Goal: Task Accomplishment & Management: Complete application form

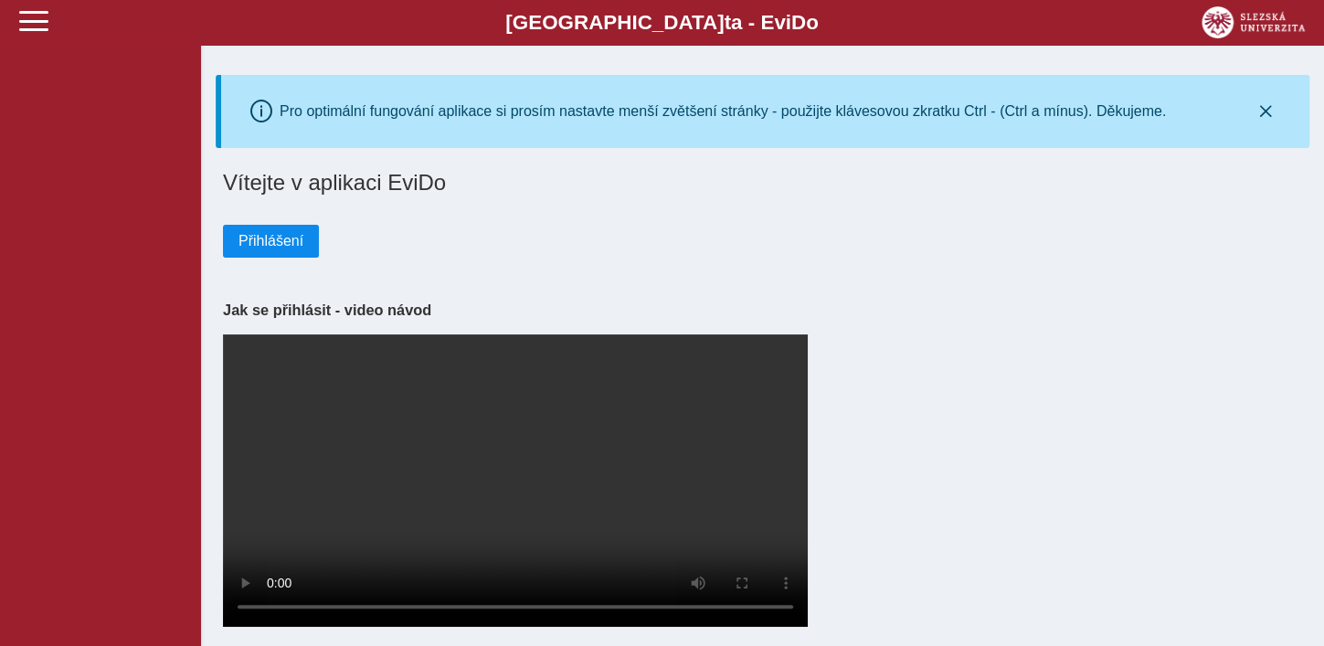
click at [281, 247] on span "Přihlášení" at bounding box center [271, 241] width 65 height 16
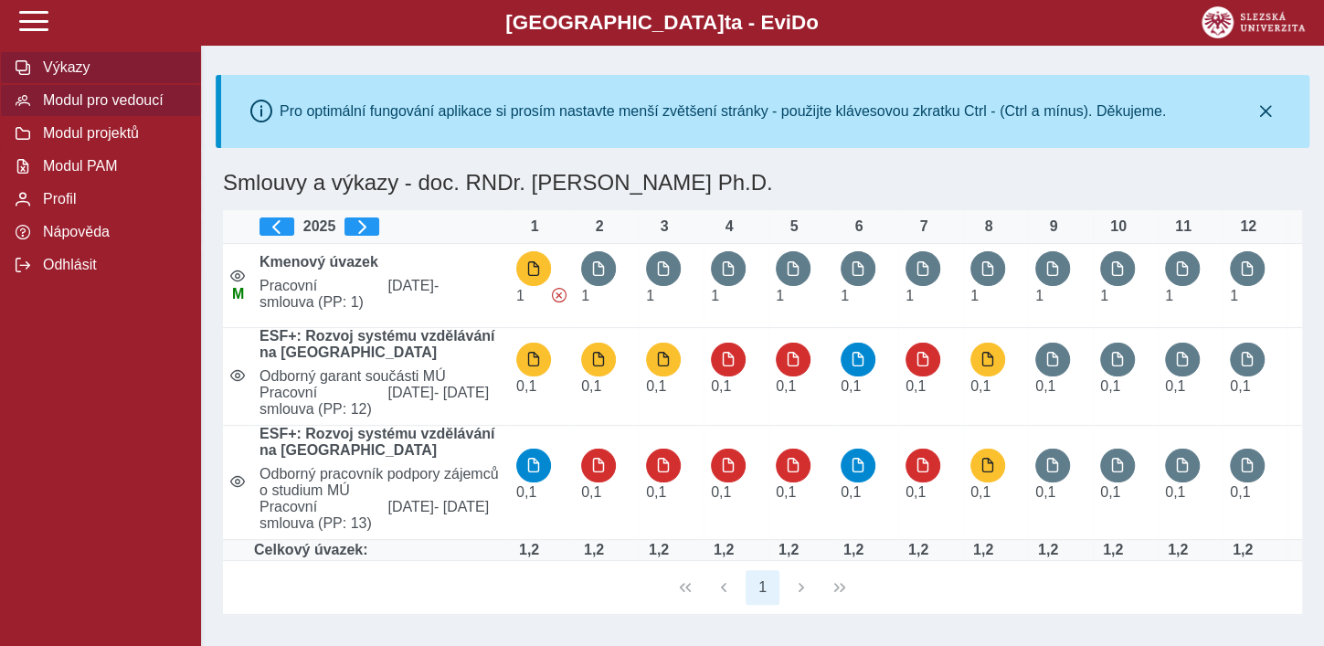
click at [128, 106] on span "Modul pro vedoucí" at bounding box center [111, 100] width 148 height 16
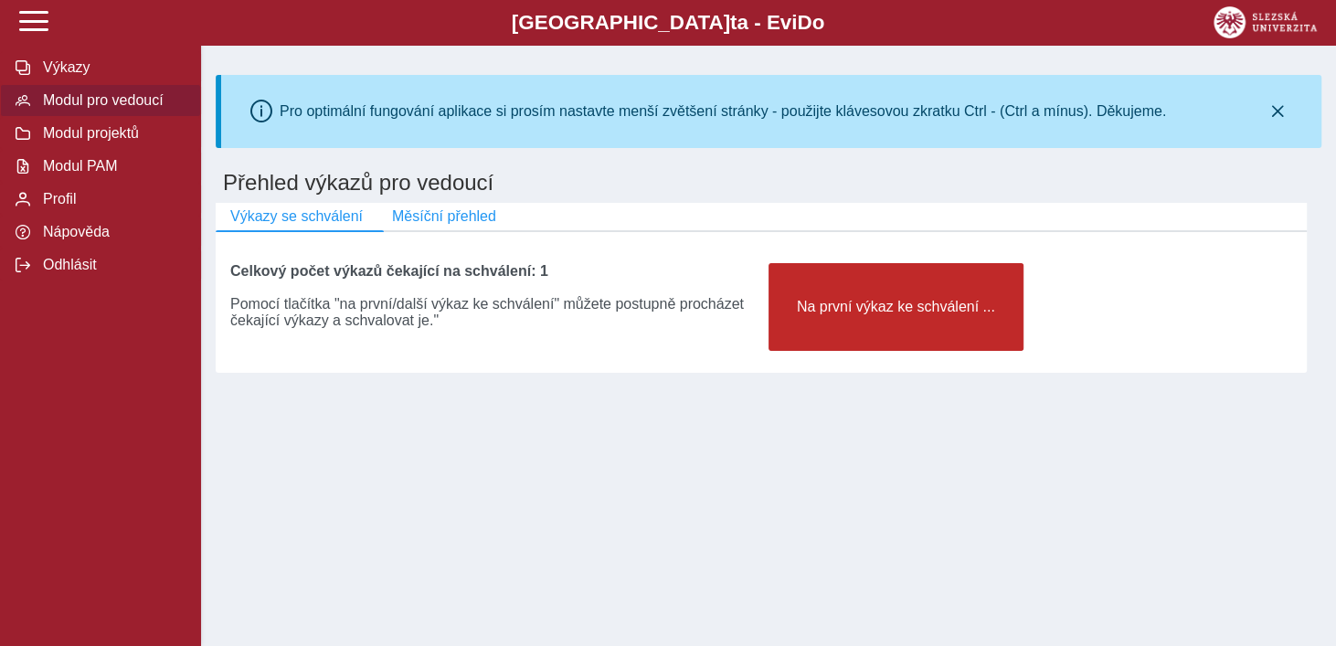
click at [826, 299] on button "Na první výkaz ke schválení ..." at bounding box center [896, 307] width 255 height 88
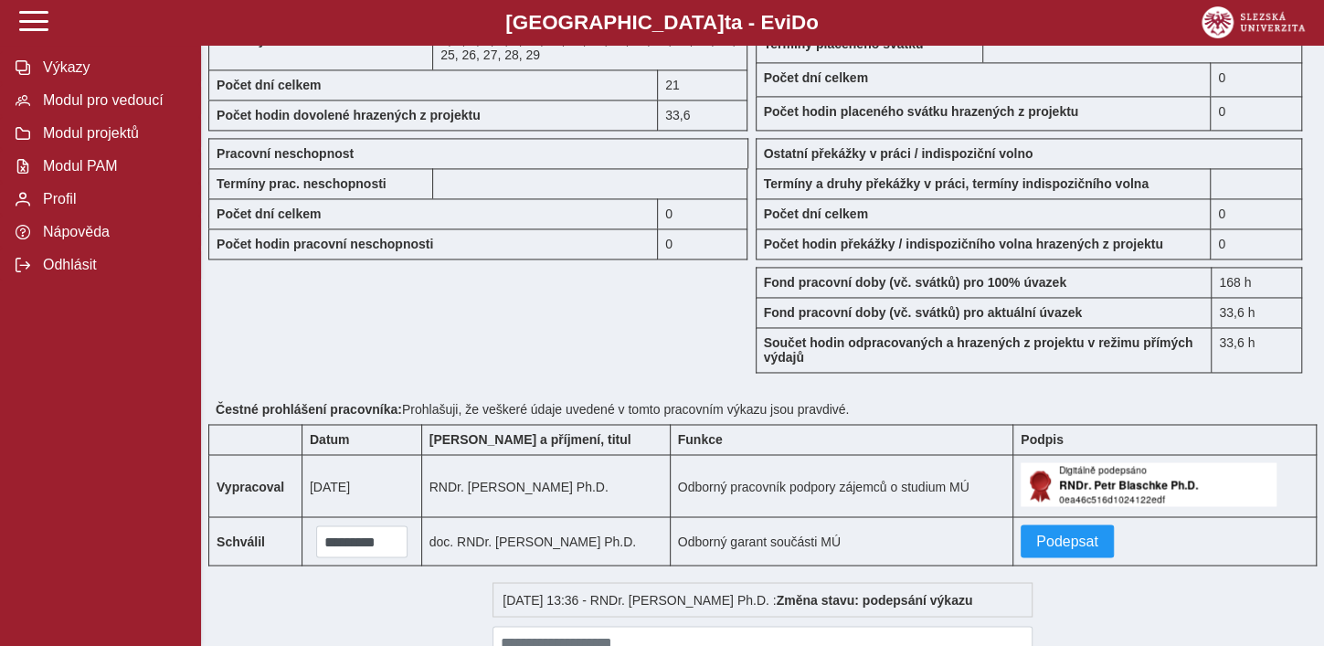
scroll to position [1694, 0]
click at [1068, 535] on span "Podepsat" at bounding box center [1067, 541] width 62 height 16
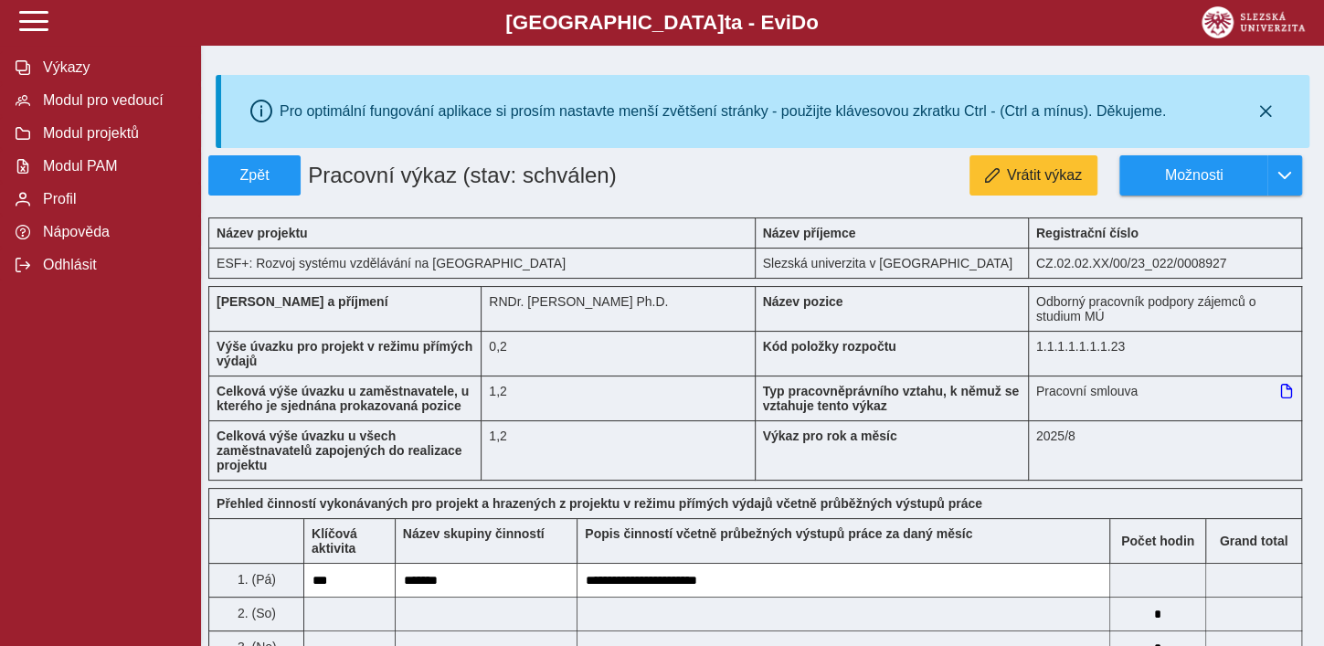
scroll to position [0, 0]
click at [250, 186] on button "Zpět" at bounding box center [254, 175] width 92 height 40
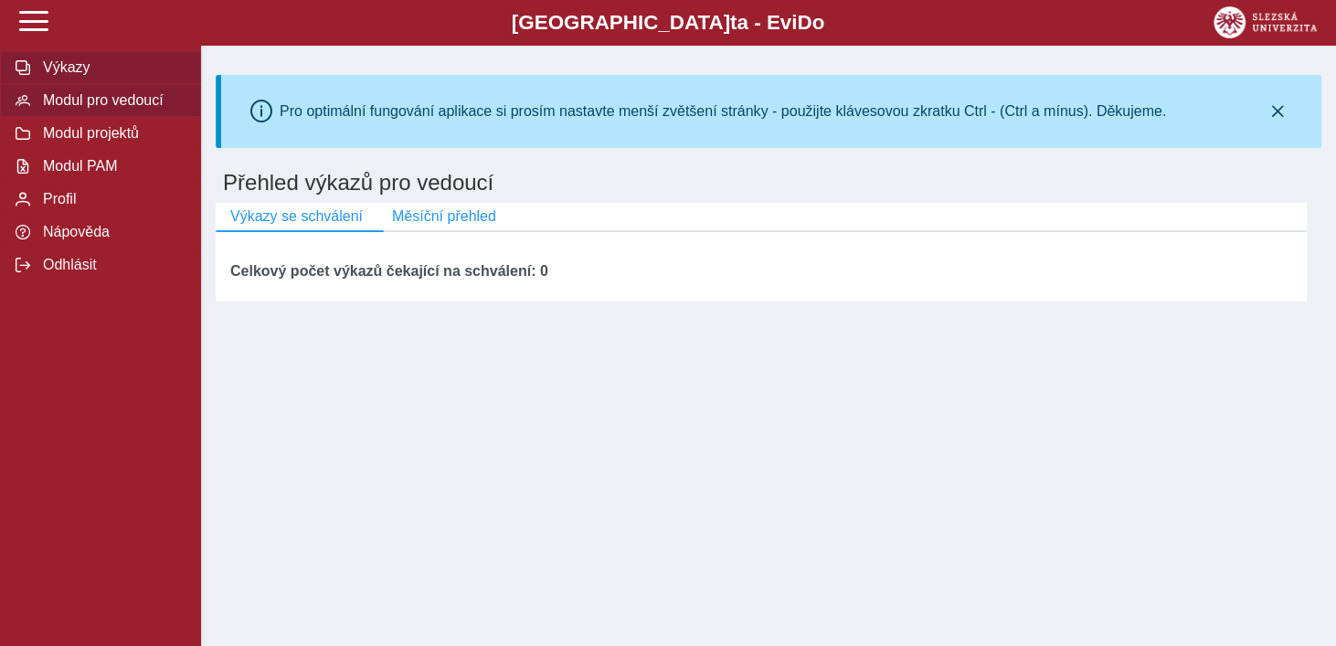
click at [67, 66] on span "Výkazy" at bounding box center [111, 67] width 148 height 16
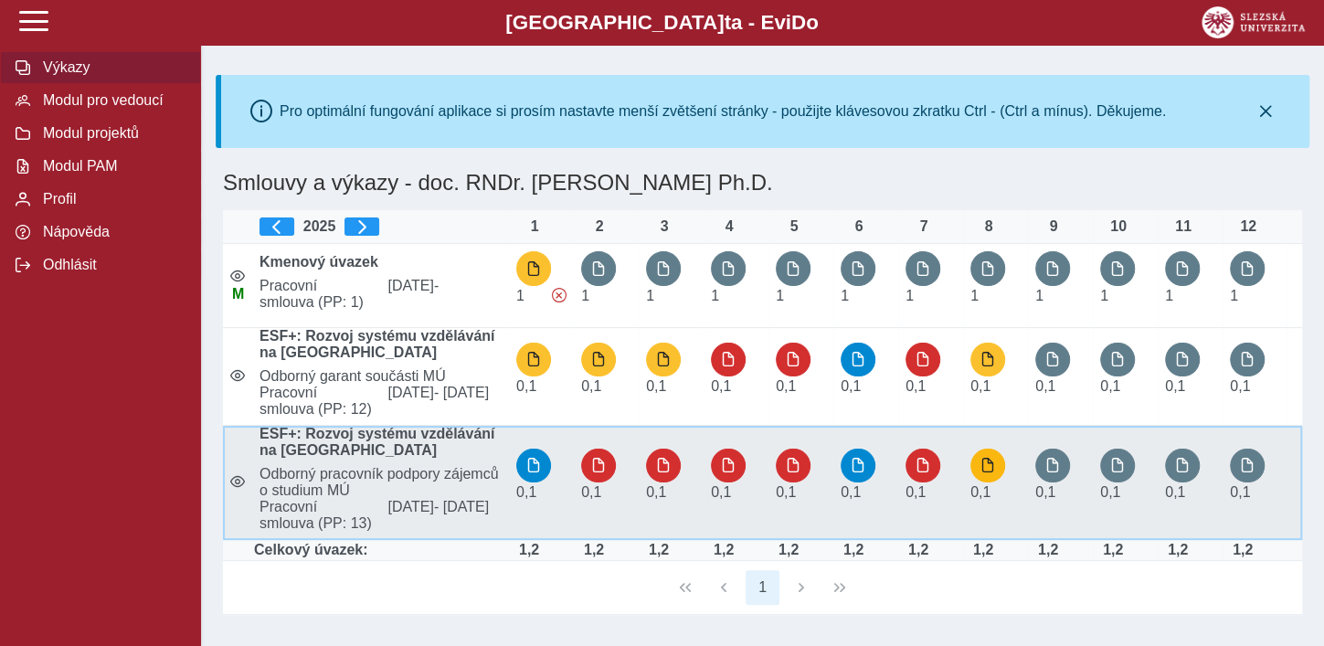
click at [984, 484] on button "button" at bounding box center [988, 466] width 35 height 35
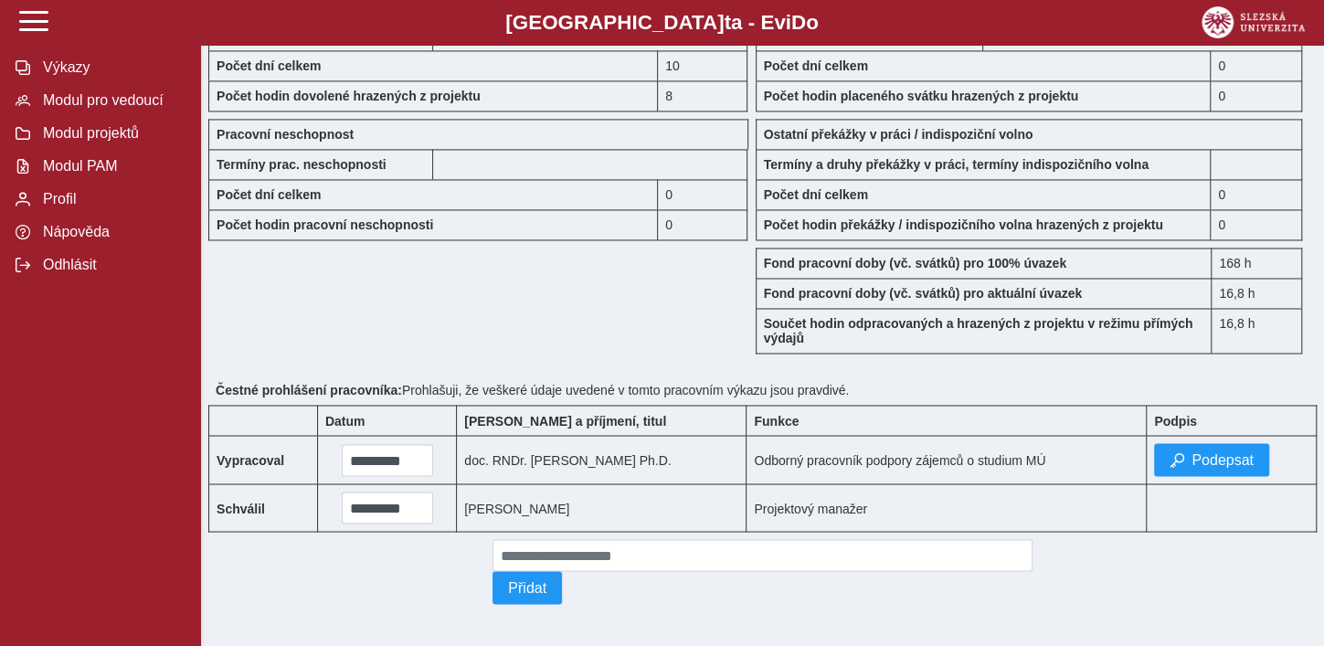
scroll to position [1763, 0]
click at [1203, 452] on span "Podepsat" at bounding box center [1223, 460] width 62 height 16
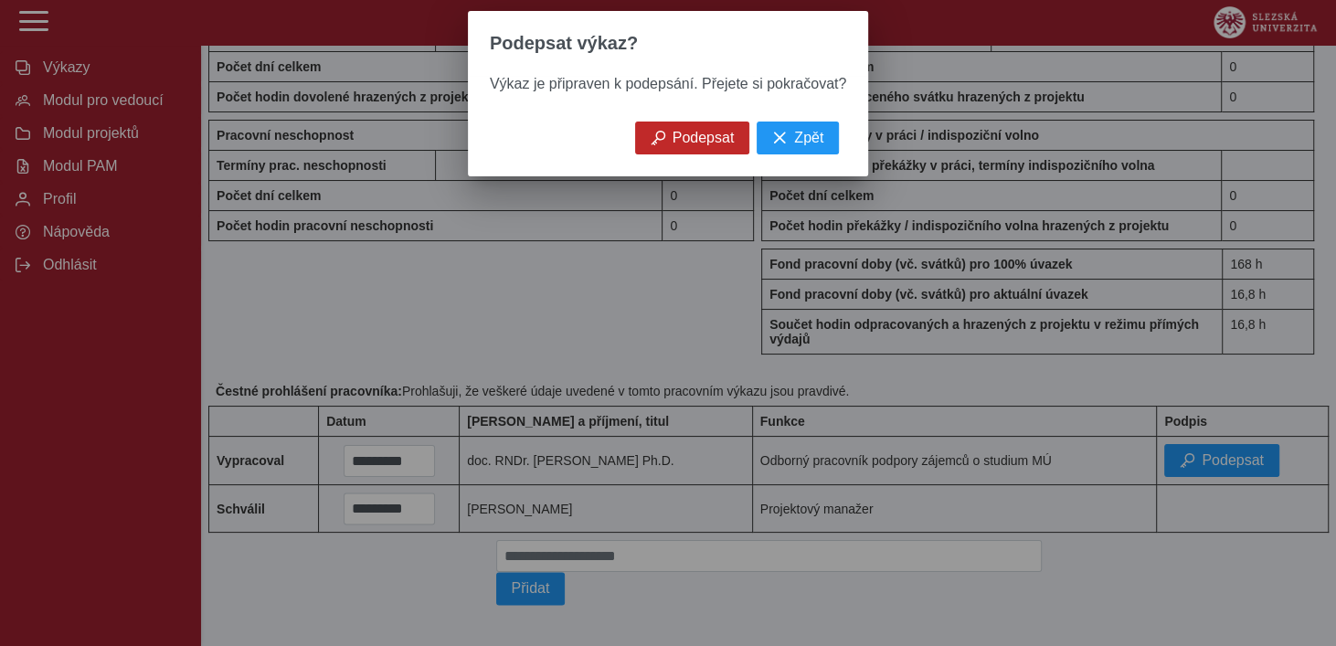
click at [705, 139] on span "Podepsat" at bounding box center [704, 138] width 62 height 16
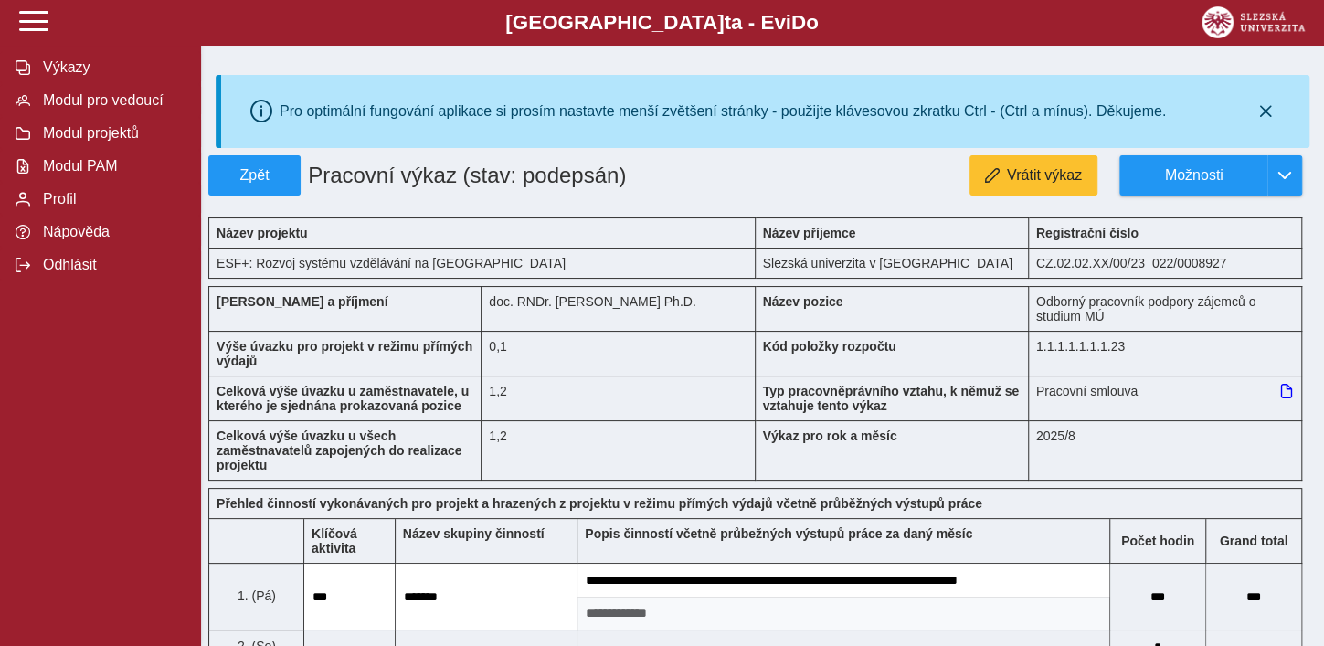
scroll to position [0, 0]
click at [269, 165] on button "Zpět" at bounding box center [254, 175] width 92 height 40
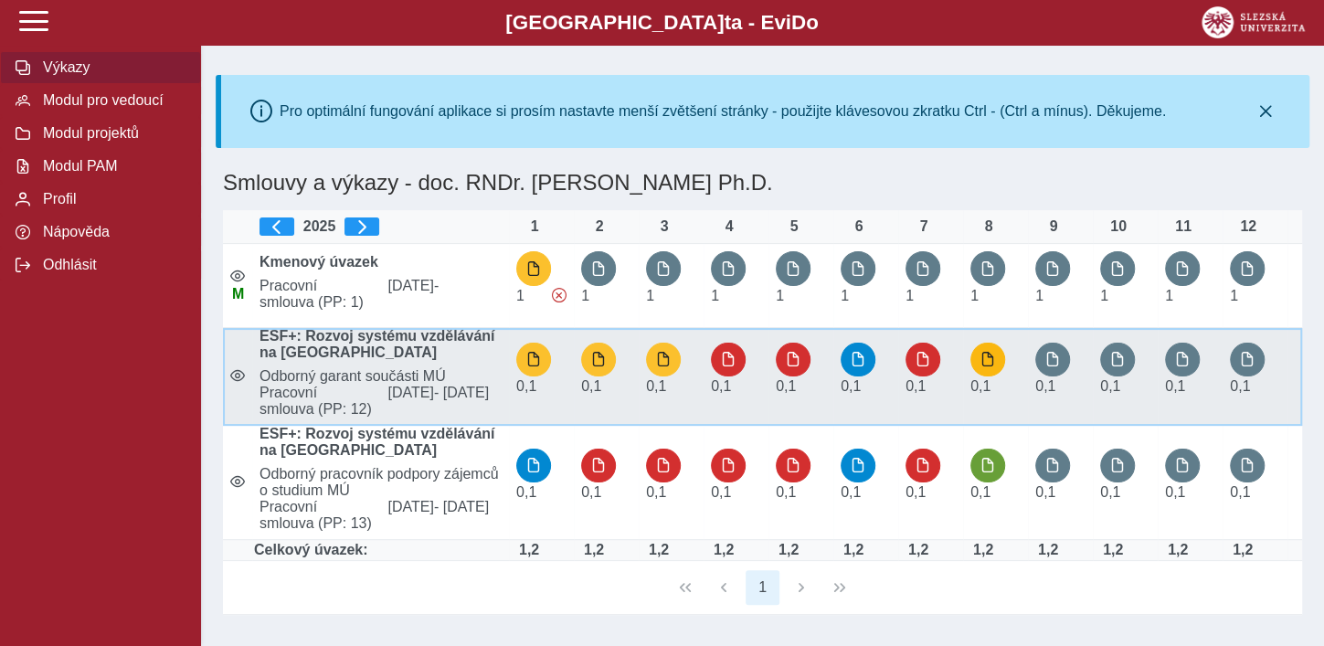
click at [983, 358] on span "button" at bounding box center [988, 359] width 15 height 15
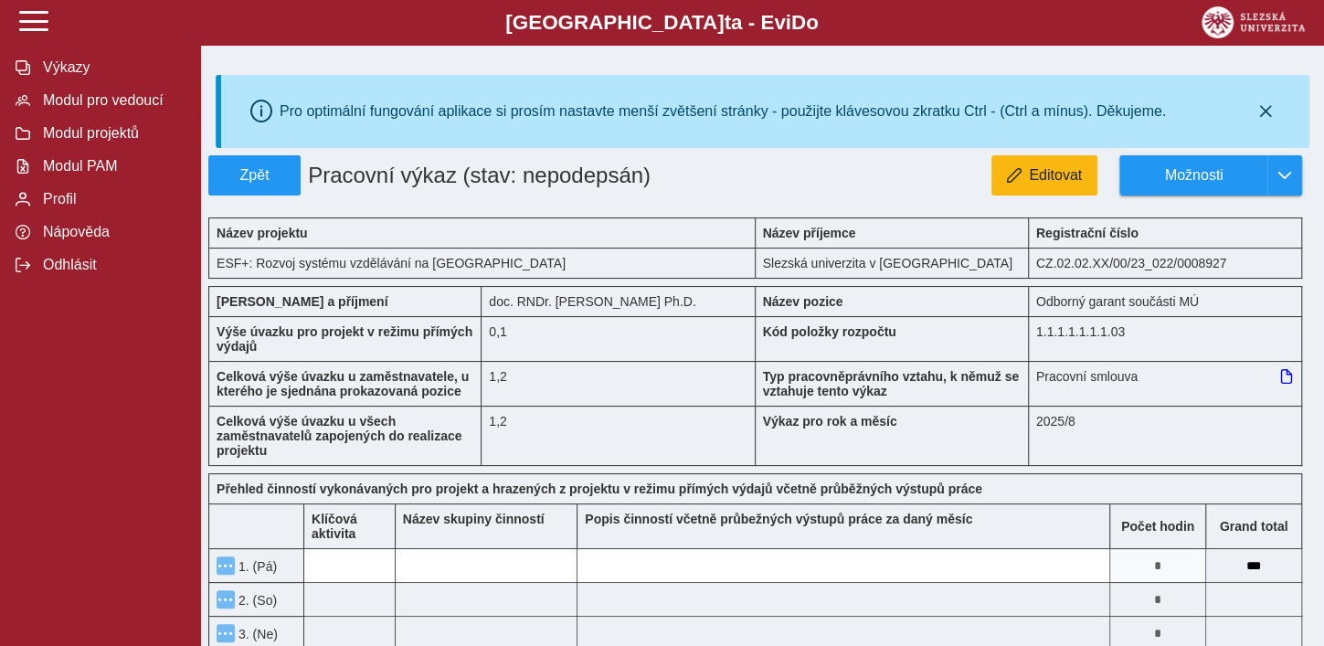
click at [1056, 182] on span "Editovat" at bounding box center [1055, 175] width 53 height 16
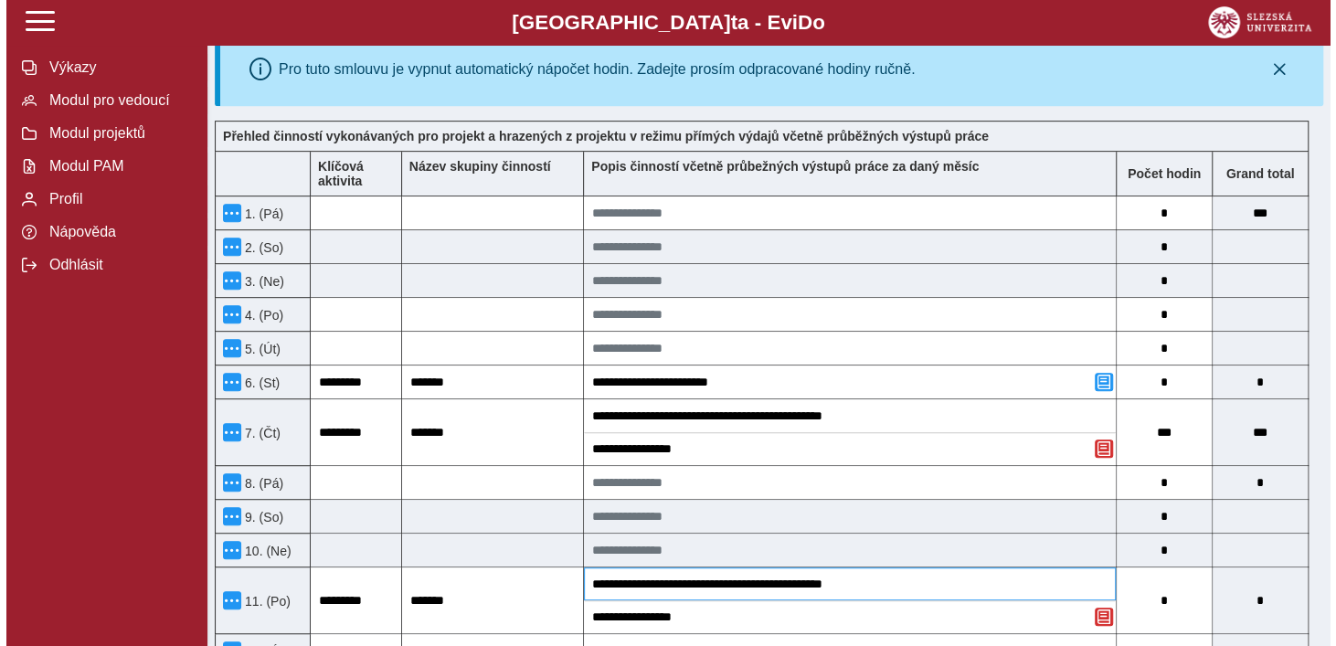
scroll to position [452, 0]
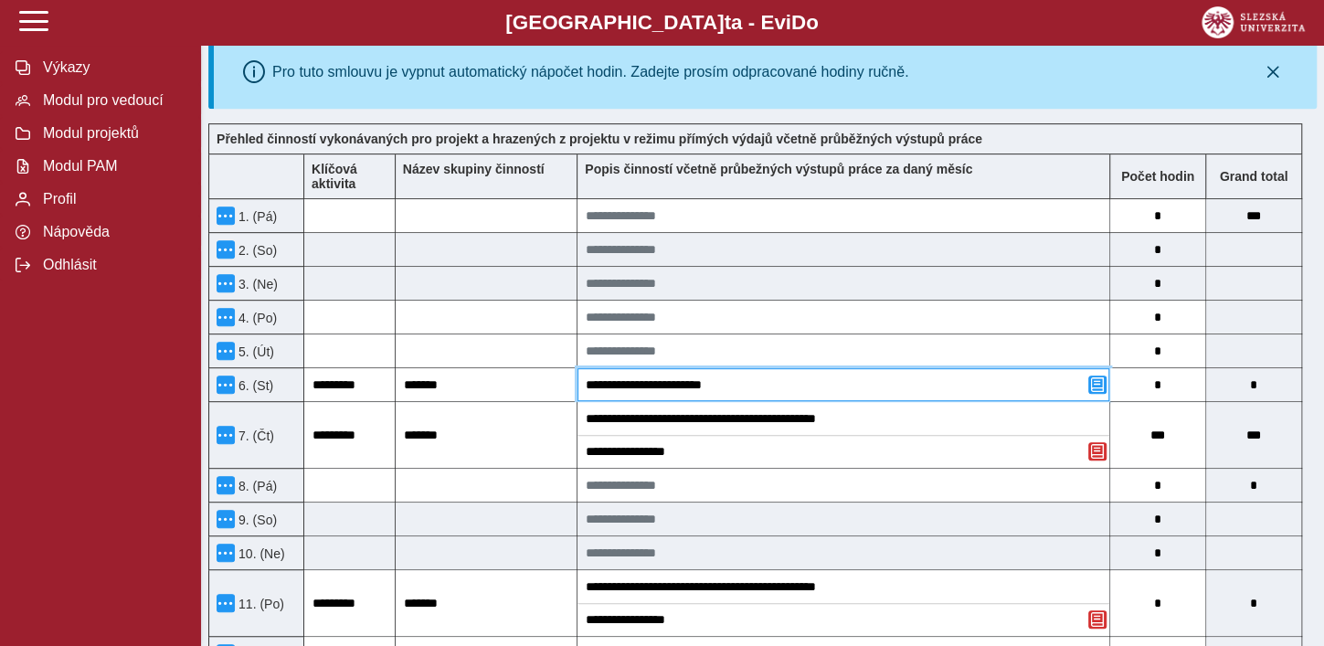
click at [710, 377] on input "**********" at bounding box center [844, 384] width 532 height 33
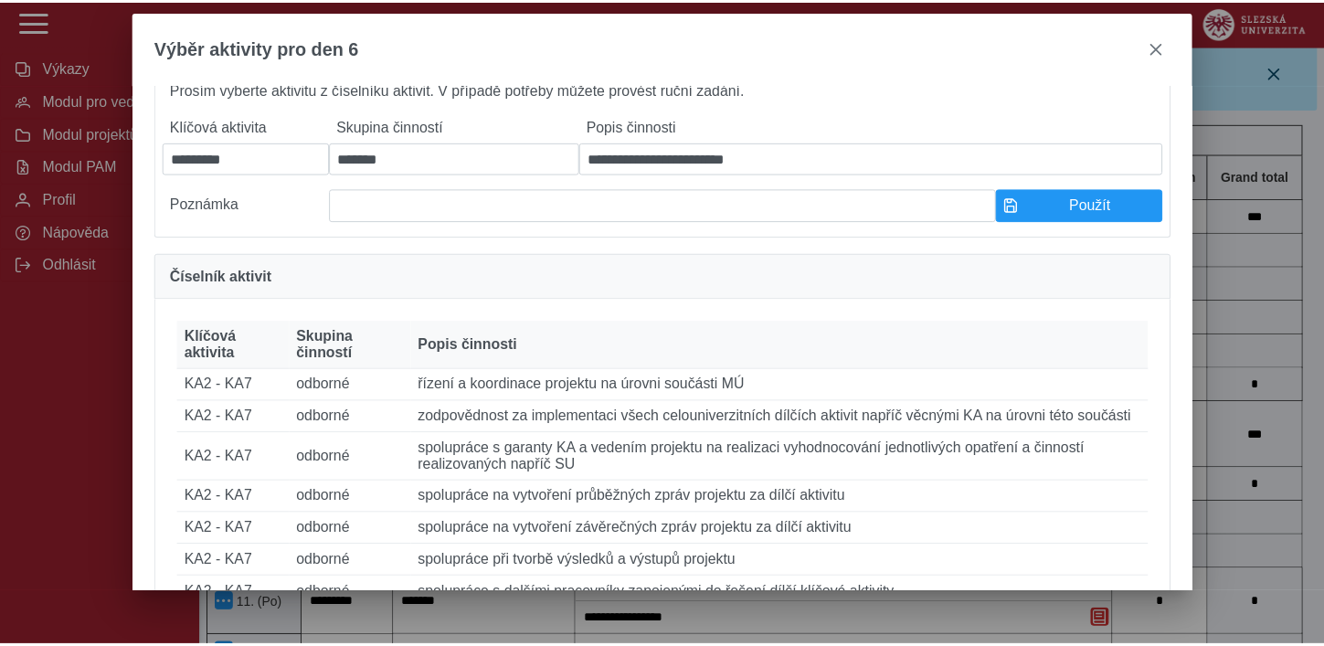
scroll to position [71, 0]
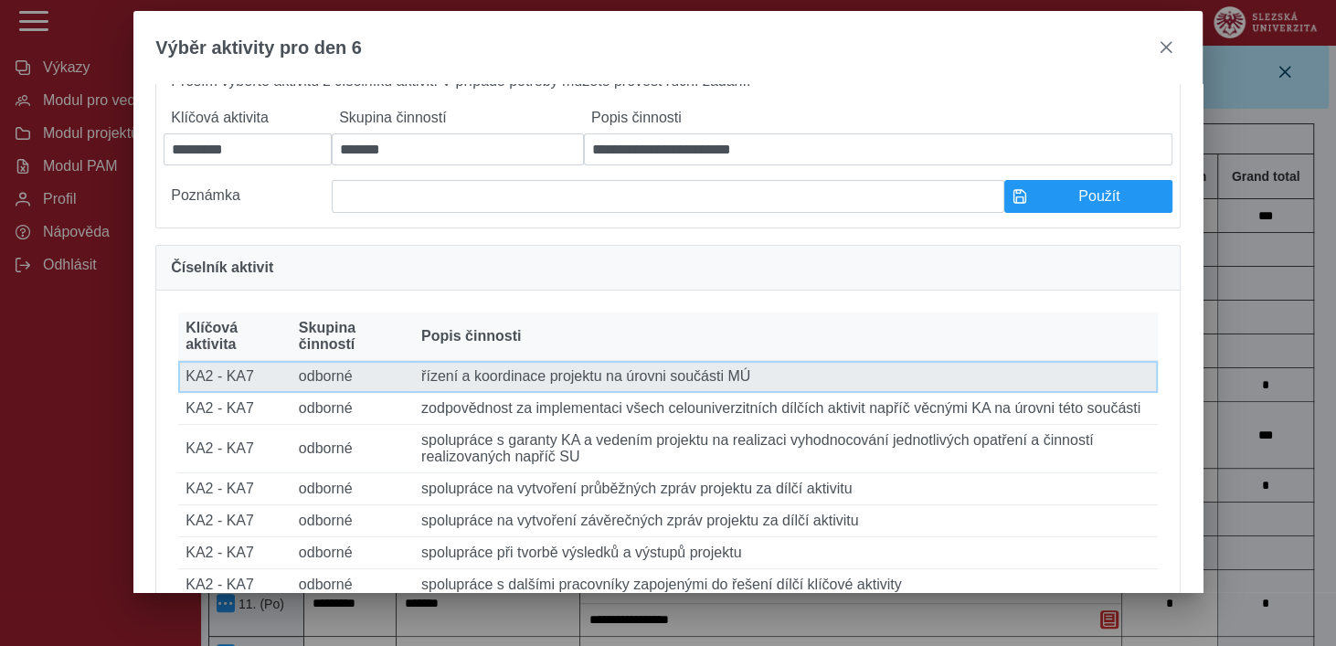
click at [710, 377] on td "Popis činnosti řízení a koordinace projektu na úrovni součásti MÚ" at bounding box center [786, 377] width 744 height 32
type input "*******"
type input "**********"
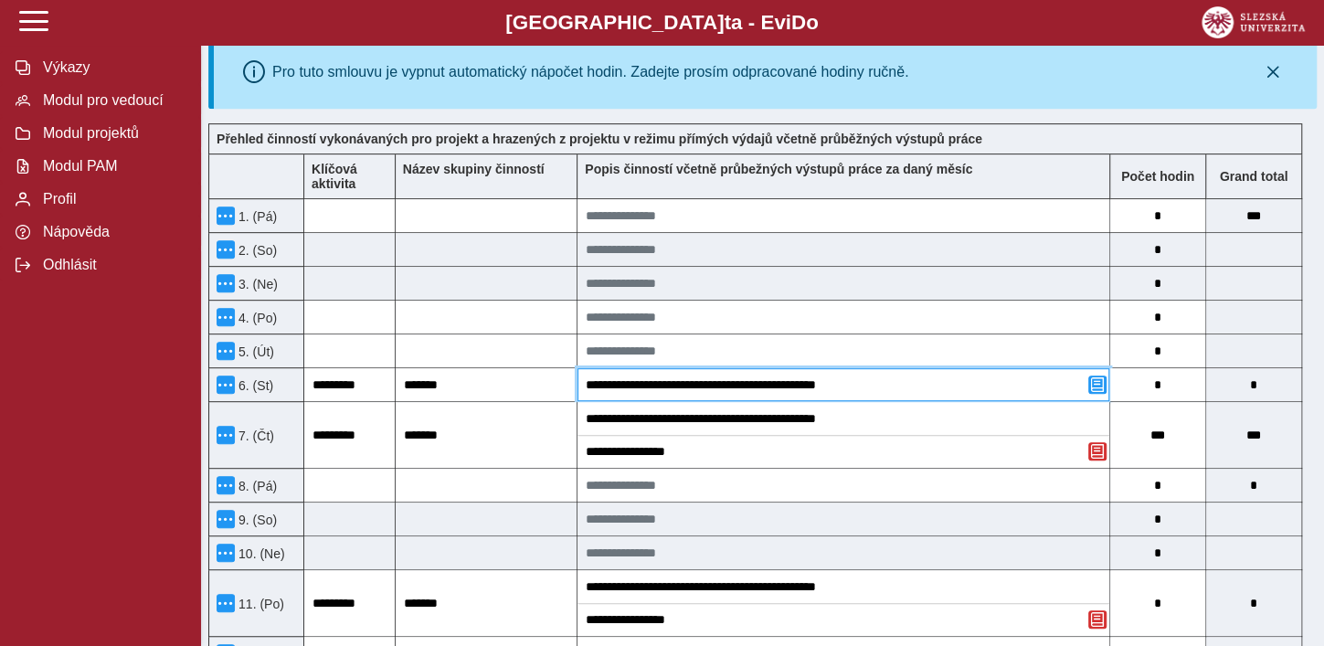
click at [710, 377] on input "**********" at bounding box center [844, 384] width 532 height 33
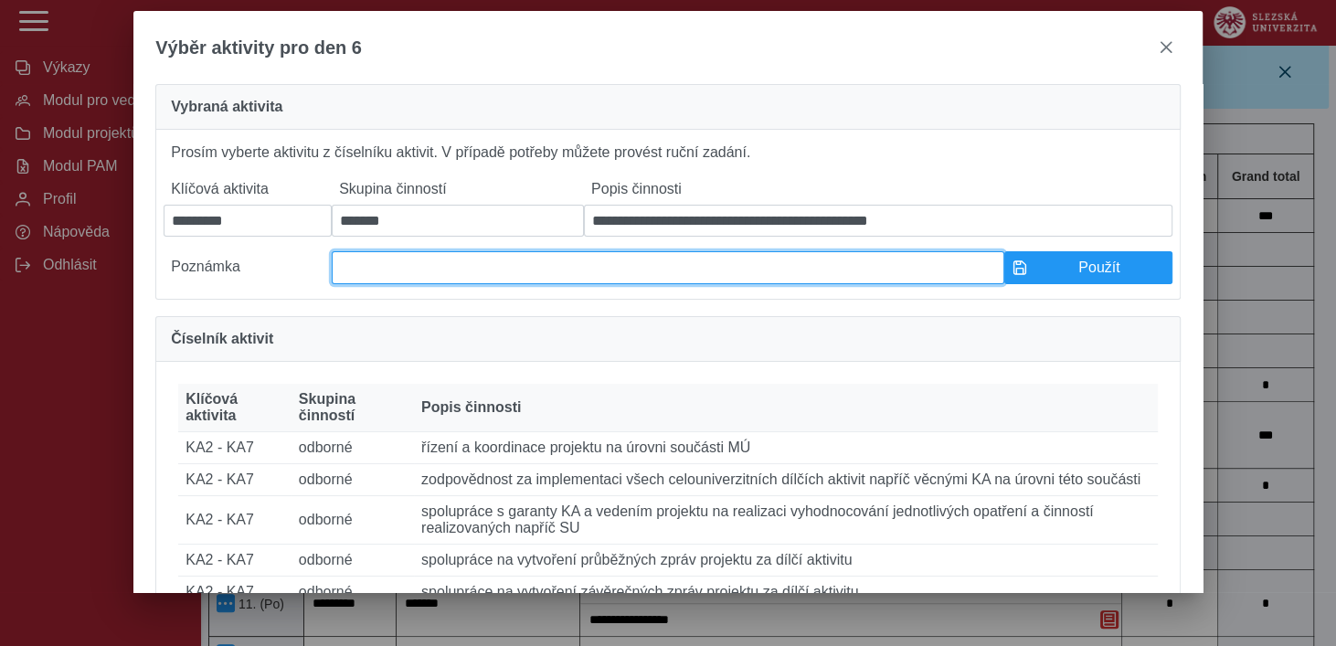
click at [569, 268] on input at bounding box center [668, 267] width 673 height 33
type input "**********"
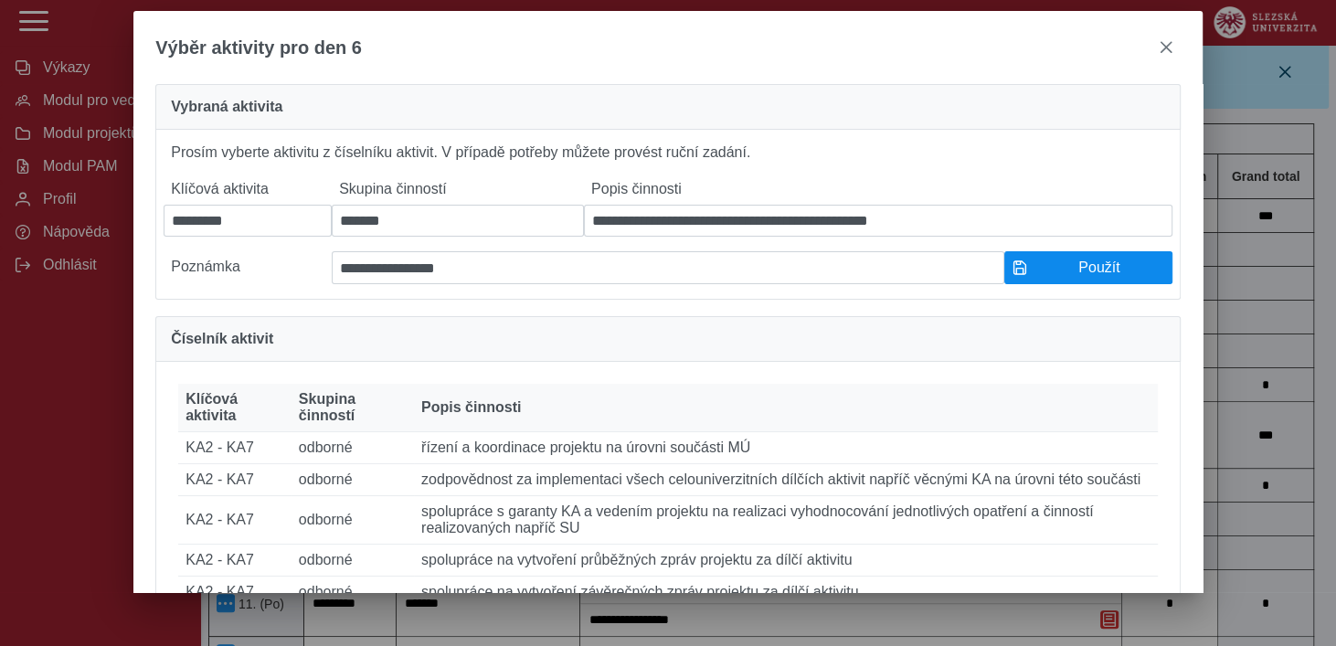
click at [1042, 284] on button "Použít" at bounding box center [1088, 267] width 168 height 33
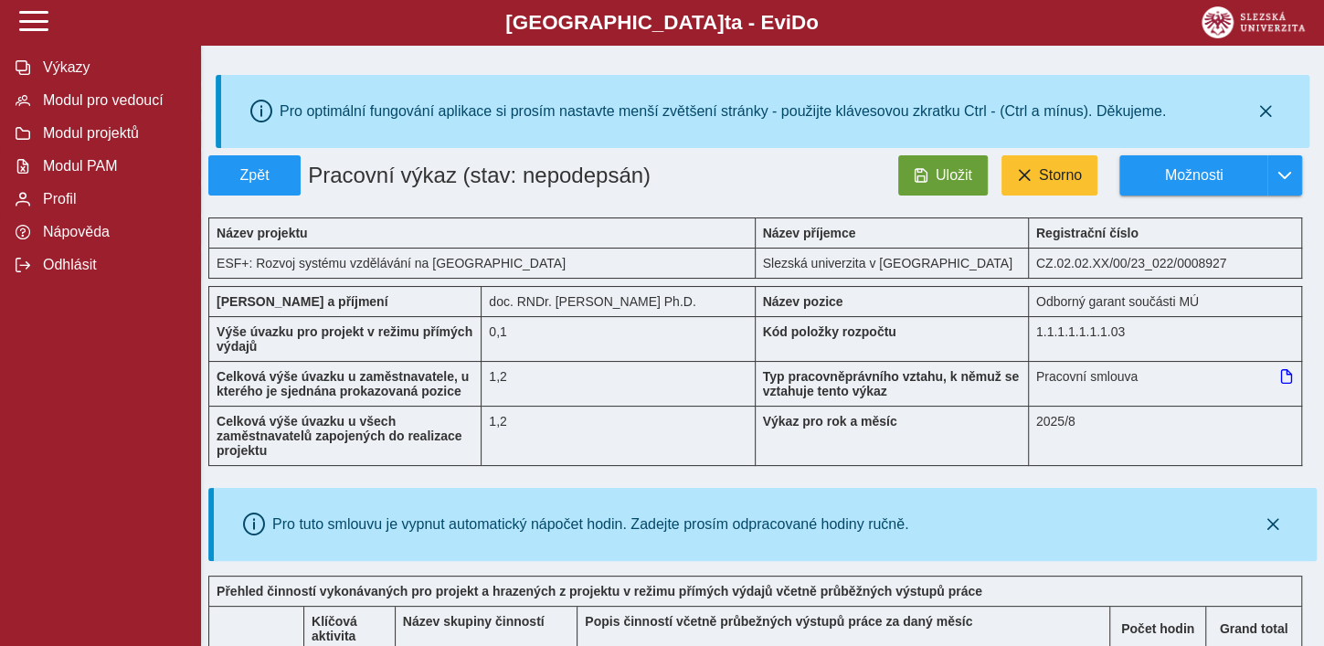
scroll to position [0, 0]
click at [972, 181] on button "Uložit" at bounding box center [943, 175] width 90 height 40
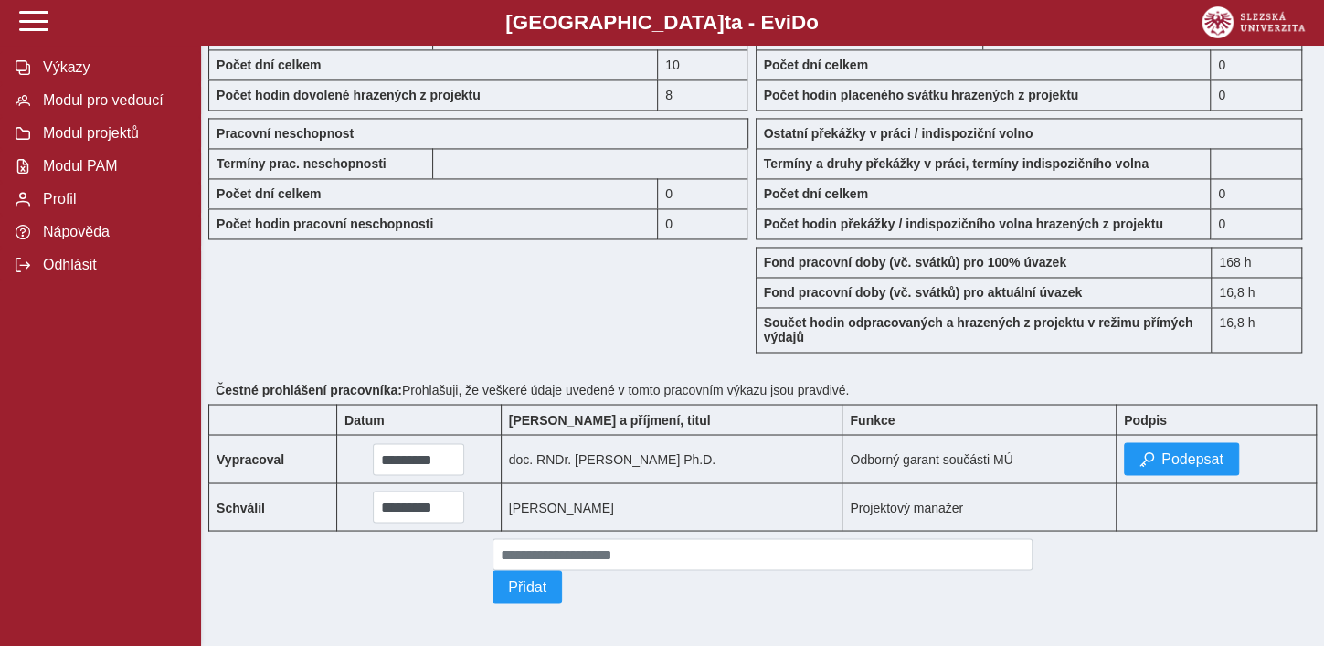
scroll to position [1782, 0]
click at [1152, 447] on button "Podepsat" at bounding box center [1181, 459] width 115 height 33
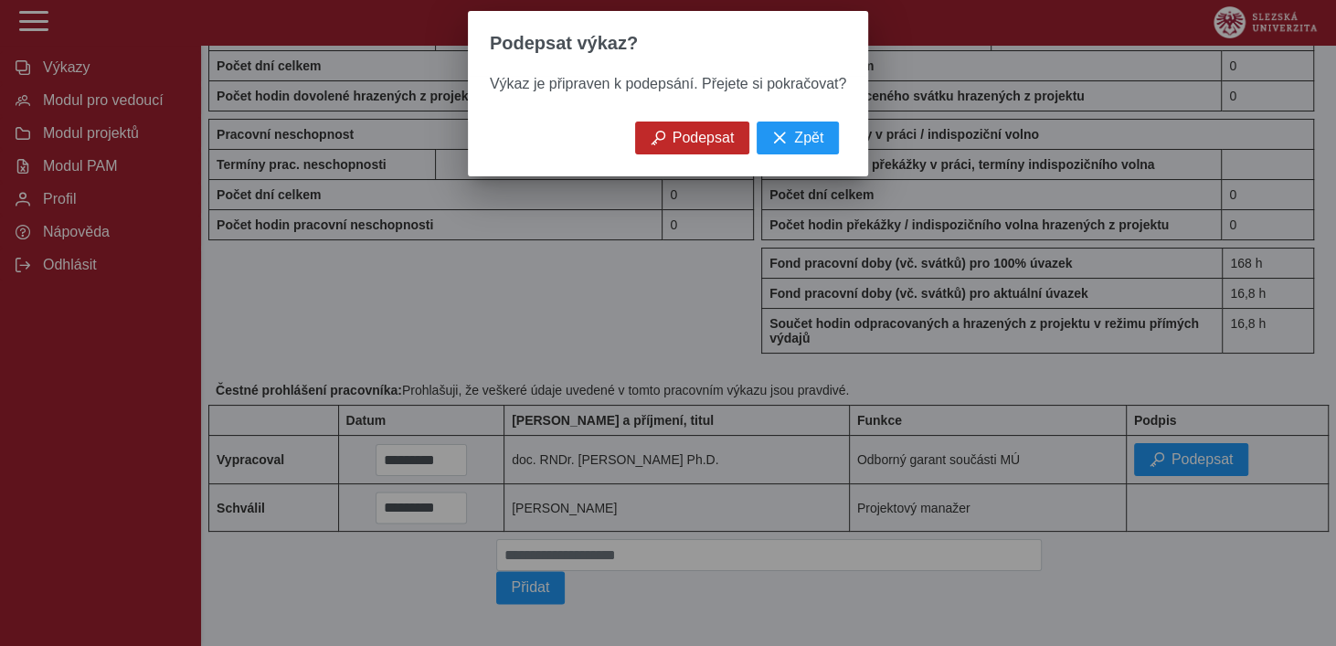
click at [697, 131] on span "Podepsat" at bounding box center [704, 138] width 62 height 16
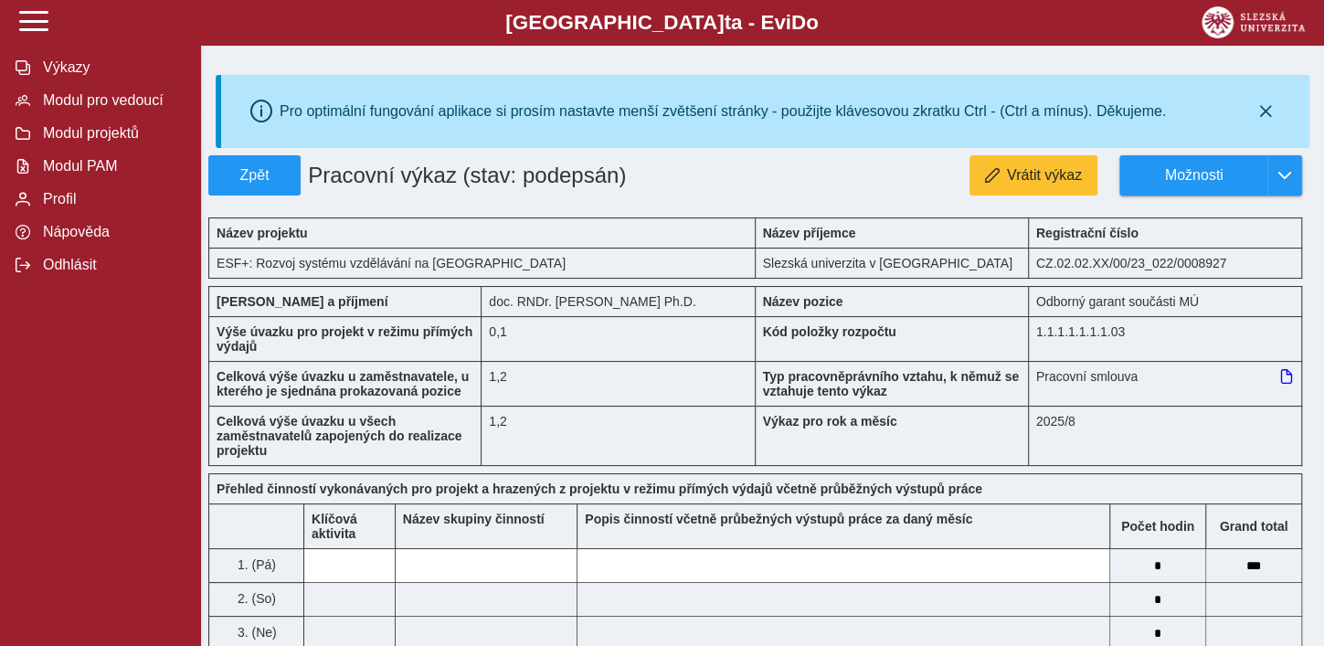
scroll to position [0, 0]
click at [261, 175] on span "Zpět" at bounding box center [255, 175] width 76 height 16
